Goal: Task Accomplishment & Management: Complete application form

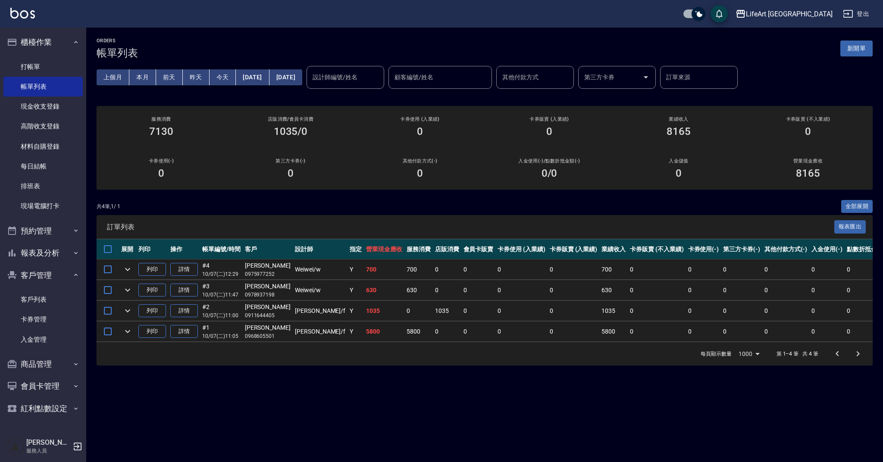
click at [867, 47] on button "新開單" at bounding box center [856, 49] width 32 height 16
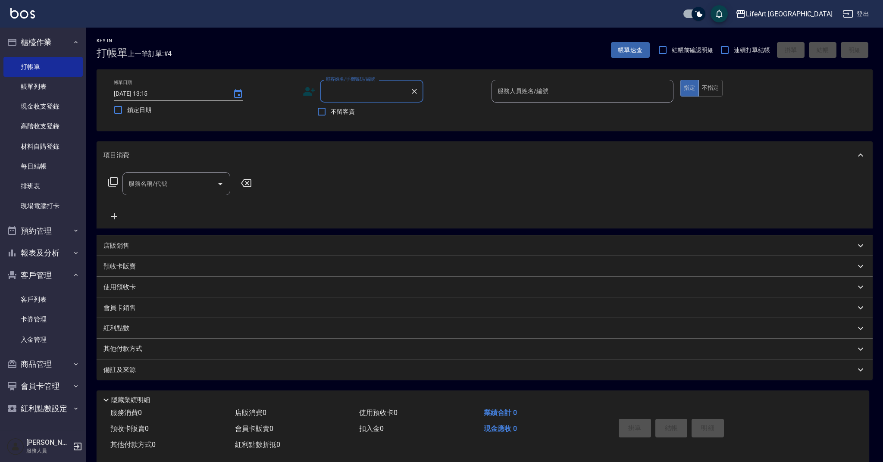
click at [374, 88] on input "顧客姓名/手機號碼/編號" at bounding box center [365, 91] width 83 height 15
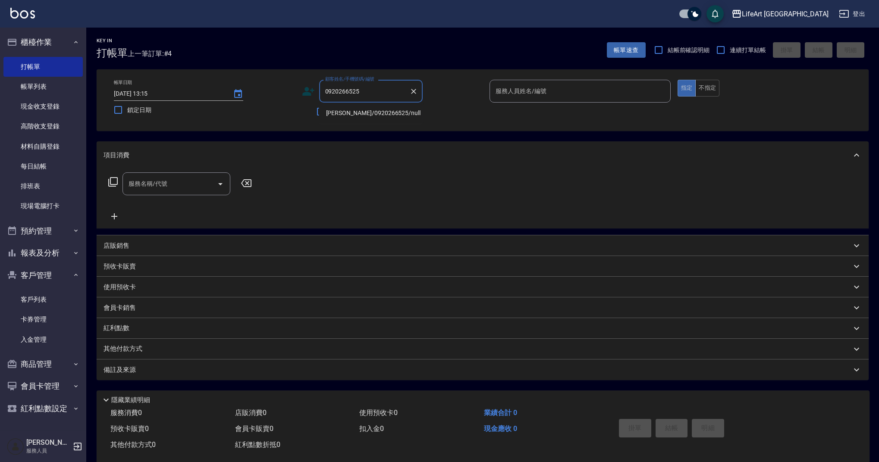
click at [381, 116] on li "[PERSON_NAME]/0920266525/null" at bounding box center [370, 113] width 103 height 14
type input "[PERSON_NAME]/0920266525/null"
type input "Ashely-A"
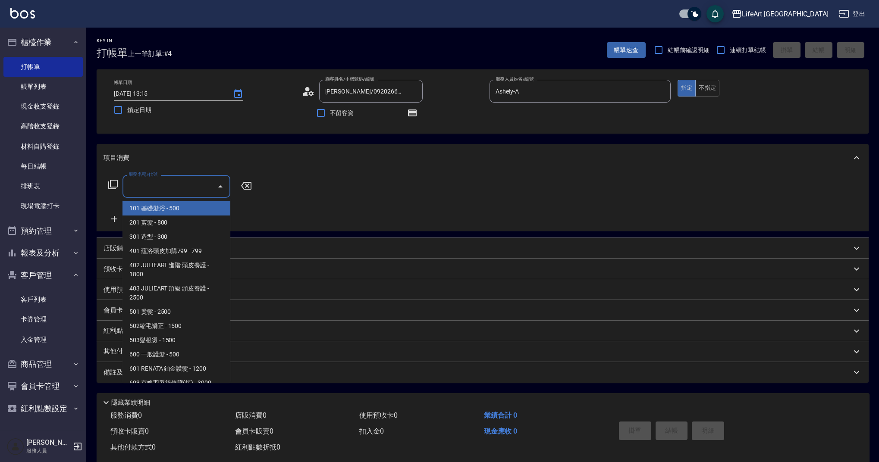
click at [190, 190] on input "服務名稱/代號" at bounding box center [169, 186] width 87 height 15
click at [194, 211] on span "101 基礎髮浴 - 500" at bounding box center [176, 208] width 108 height 14
type input "101 基礎髮浴 (101)"
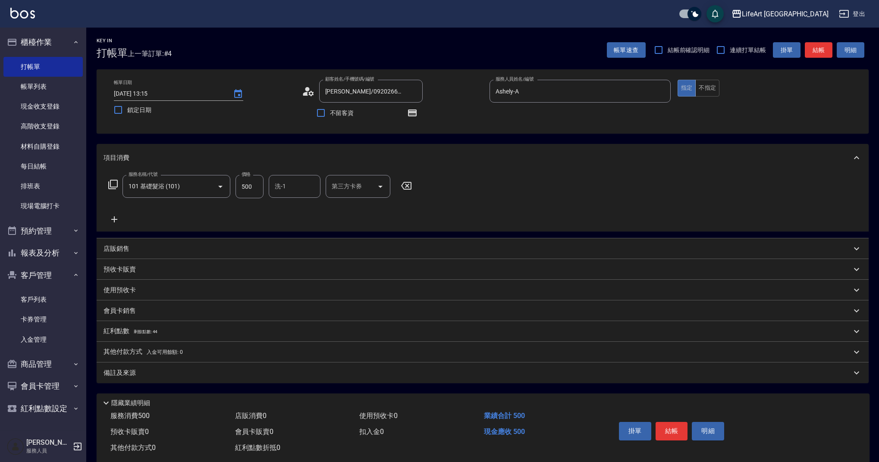
click at [117, 220] on icon at bounding box center [114, 219] width 6 height 6
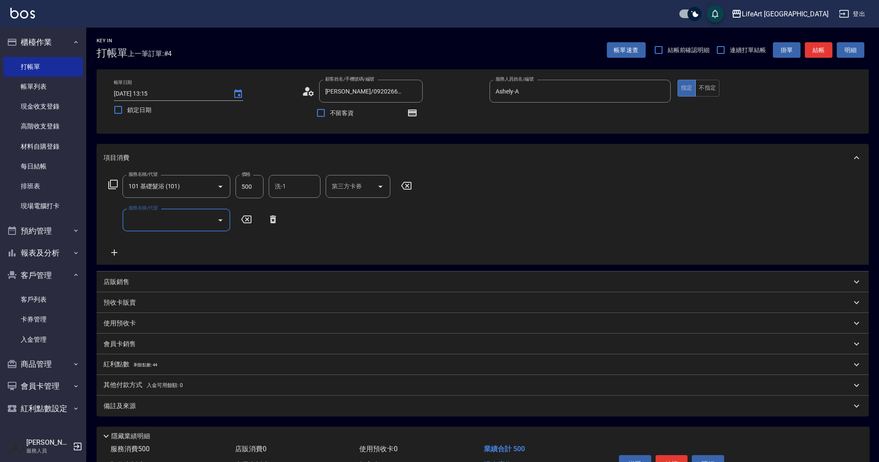
drag, startPoint x: 160, startPoint y: 224, endPoint x: 161, endPoint y: 229, distance: 5.3
click at [159, 224] on input "服務名稱/代號" at bounding box center [169, 220] width 87 height 15
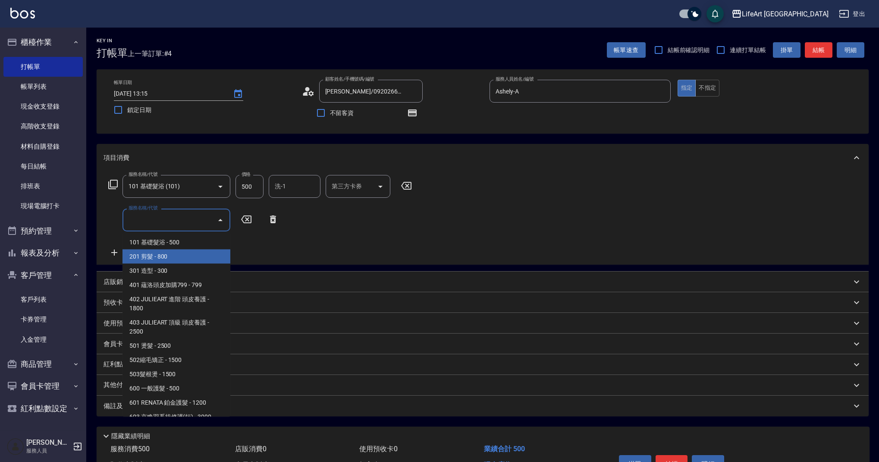
click at [188, 254] on span "201 剪髮 - 800" at bounding box center [176, 257] width 108 height 14
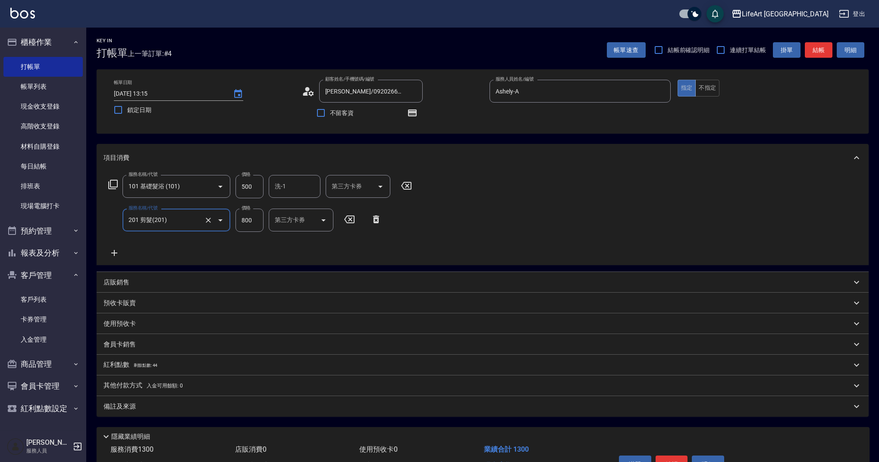
type input "201 剪髮(201)"
click at [256, 188] on input "500" at bounding box center [249, 186] width 28 height 23
type input "350"
click at [245, 217] on input "800" at bounding box center [249, 220] width 28 height 23
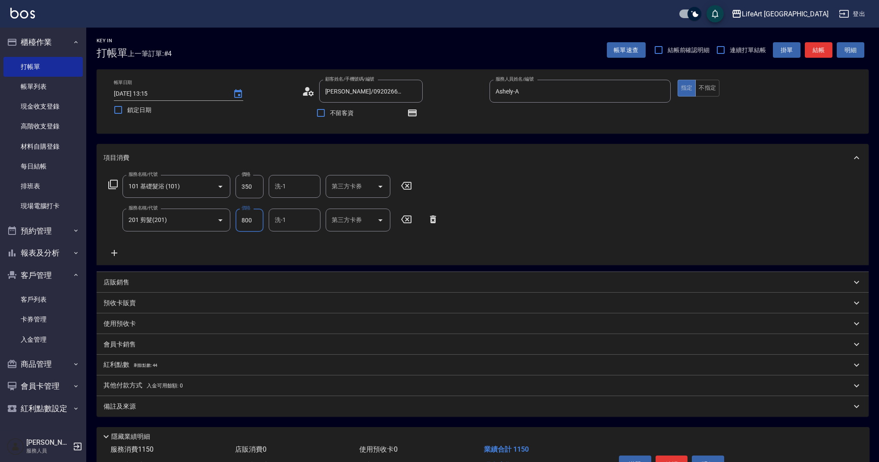
click at [245, 217] on input "800" at bounding box center [249, 220] width 28 height 23
type input "100"
click at [298, 186] on input "洗-1" at bounding box center [295, 186] width 44 height 15
click at [306, 211] on div "Casey -c" at bounding box center [295, 212] width 52 height 23
type input "Casey-c"
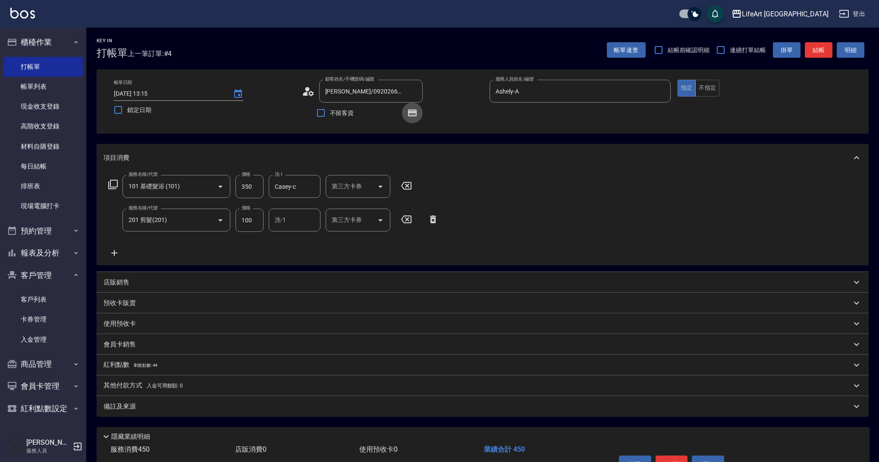
click at [419, 116] on button "button" at bounding box center [412, 113] width 21 height 21
click at [504, 251] on div "服務名稱/代號 101 基礎髮浴 (101) 服務名稱/代號 價格 350 價格 洗-1 Casey-c 洗-1 第三方卡券 第三方卡券 服務名稱/代號 20…" at bounding box center [483, 219] width 772 height 94
click at [415, 110] on icon "button" at bounding box center [412, 113] width 9 height 7
click at [150, 367] on span "剩餘點數: 44" at bounding box center [146, 365] width 24 height 5
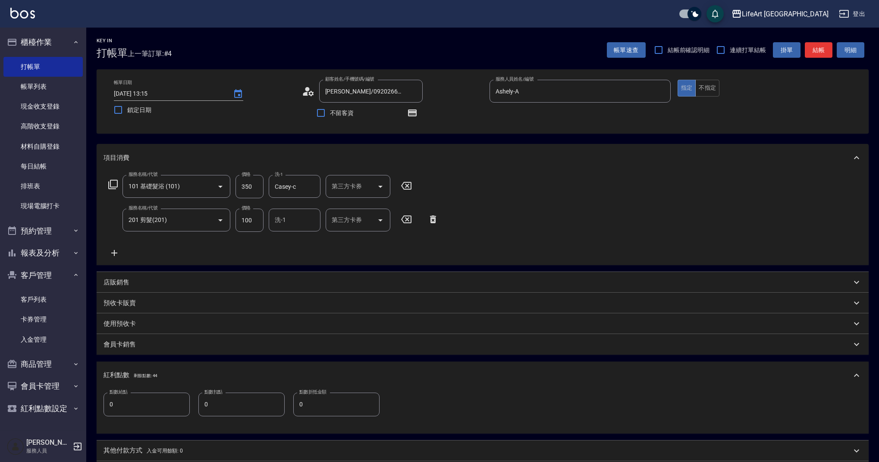
click at [150, 367] on div "紅利點數 剩餘點數: 44" at bounding box center [483, 376] width 772 height 28
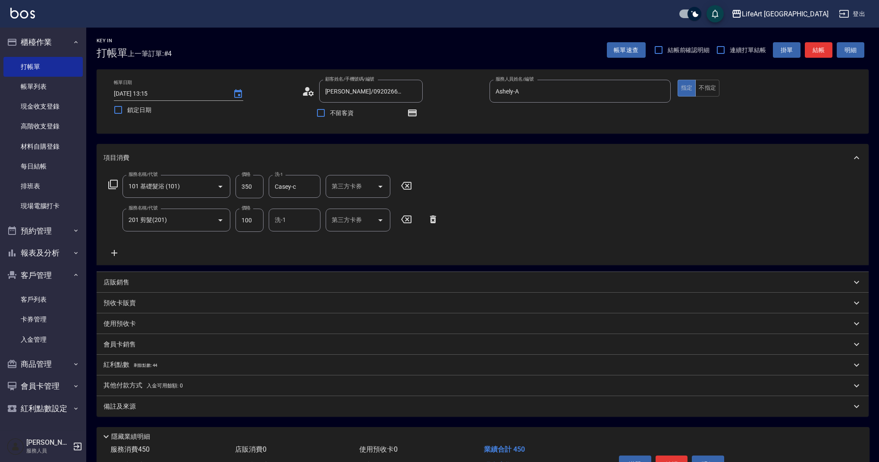
click at [210, 414] on div "備註及來源" at bounding box center [483, 406] width 772 height 21
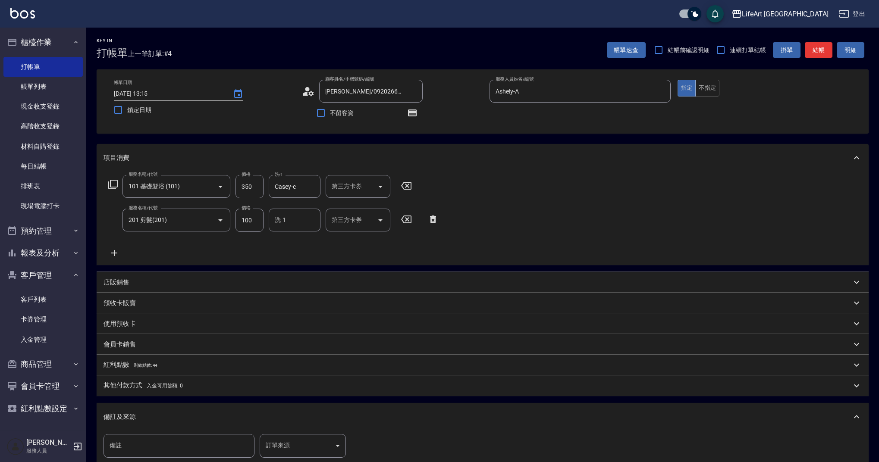
click at [311, 447] on body "LifeArt 蘆洲 登出 櫃檯作業 打帳單 帳單列表 現金收支登錄 高階收支登錄 材料自購登錄 每日結帳 排班表 現場電腦打卡 預約管理 預約管理 單日預約…" at bounding box center [439, 284] width 879 height 569
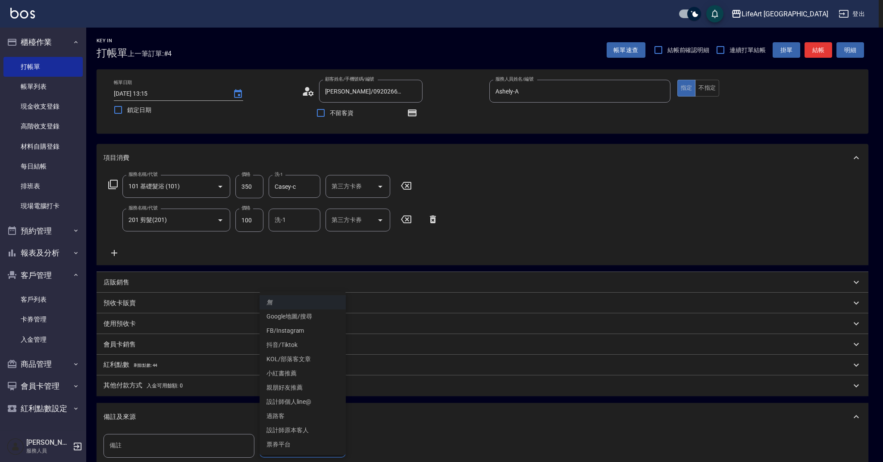
click at [318, 432] on li "設計師原本客人" at bounding box center [303, 430] width 86 height 14
type input "設計師原本客人"
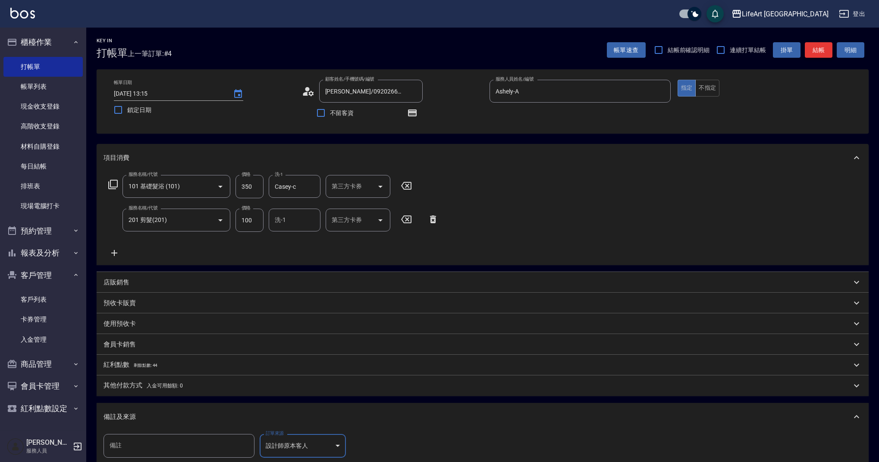
click at [821, 45] on button "結帳" at bounding box center [819, 50] width 28 height 16
